Goal: Task Accomplishment & Management: Use online tool/utility

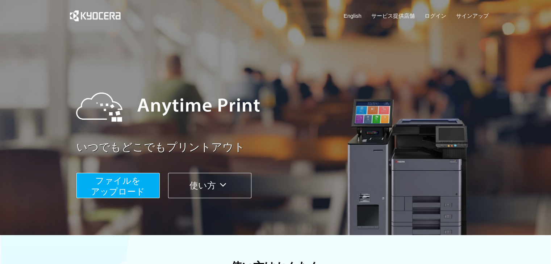
click at [143, 176] on button "ファイルを ​​アップロード" at bounding box center [117, 185] width 83 height 25
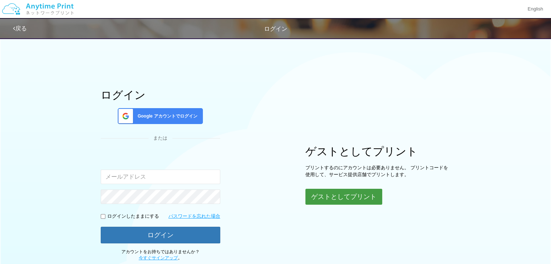
click at [334, 200] on button "ゲストとしてプリント" at bounding box center [343, 197] width 77 height 16
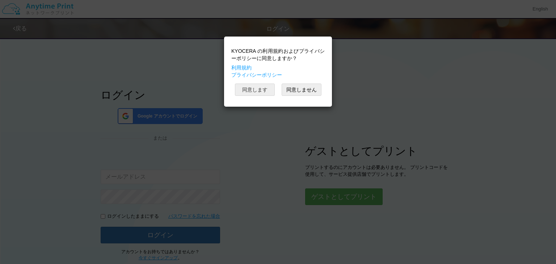
click at [253, 89] on button "同意します" at bounding box center [255, 90] width 40 height 12
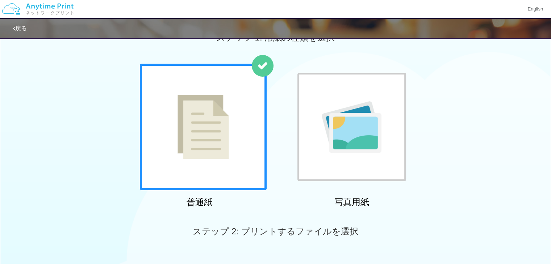
scroll to position [139, 0]
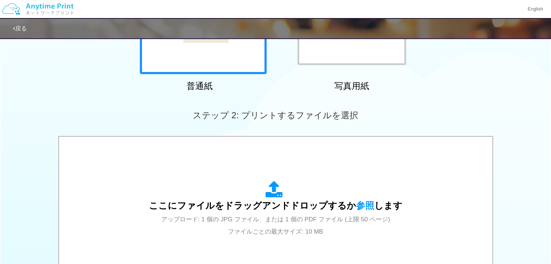
click at [261, 172] on div "ここにファイルをドラッグアンドドロップするか 参照 します アップロード: 1 個の JPG ファイル、または 1 個の PDF ファイル (上限 50 ペー…" at bounding box center [275, 209] width 418 height 130
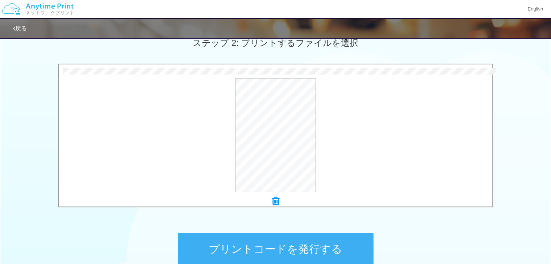
scroll to position [247, 0]
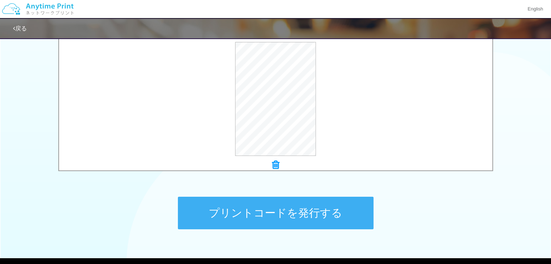
click at [333, 224] on button "プリントコードを発行する" at bounding box center [275, 213] width 195 height 33
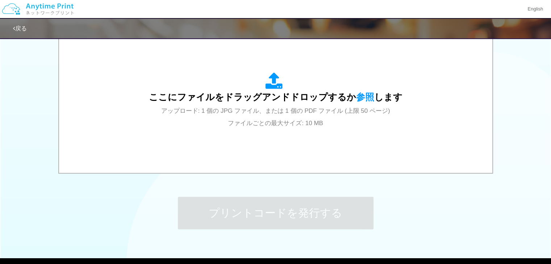
scroll to position [0, 0]
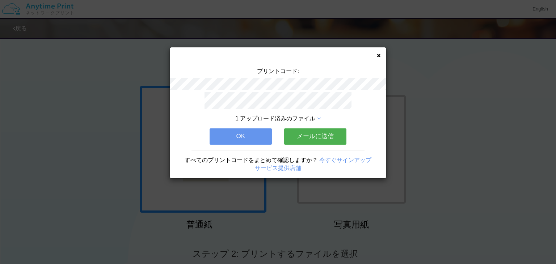
click at [380, 54] on div "プリントコード: 1 アップロード済みのファイル OK メールに送信 すべてのプリントコードをまとめて確認しますか？ 今すぐサインアップ サービス提供店舗" at bounding box center [278, 112] width 216 height 131
click at [377, 54] on icon at bounding box center [379, 55] width 4 height 5
